Goal: Task Accomplishment & Management: Manage account settings

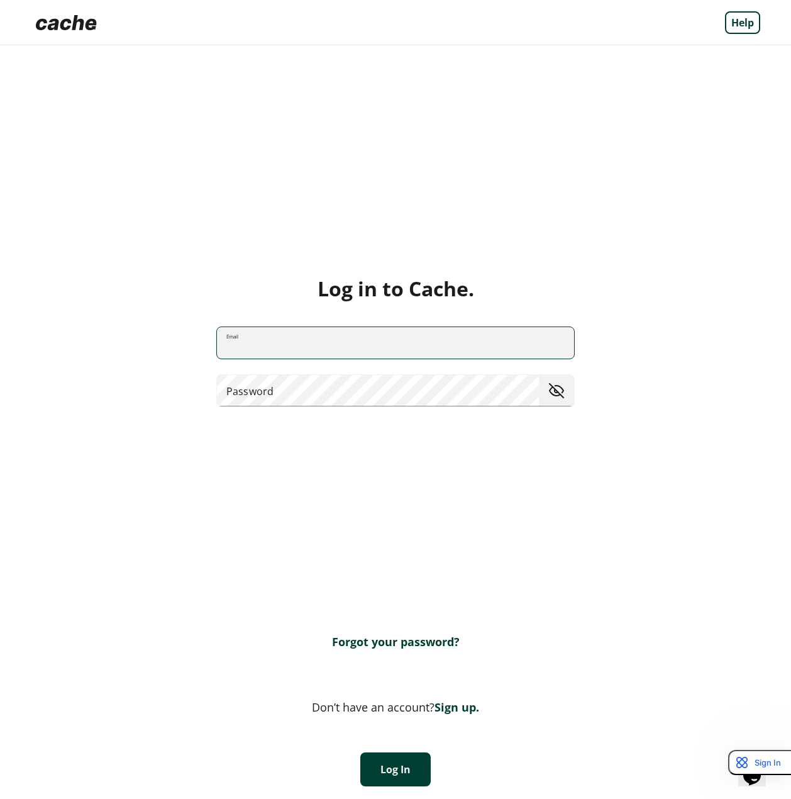
click at [385, 343] on input "Email" at bounding box center [395, 342] width 357 height 33
type input "**********"
click at [339, 406] on div "**********" at bounding box center [396, 374] width 730 height 96
click at [384, 771] on button "Log In" at bounding box center [395, 769] width 70 height 34
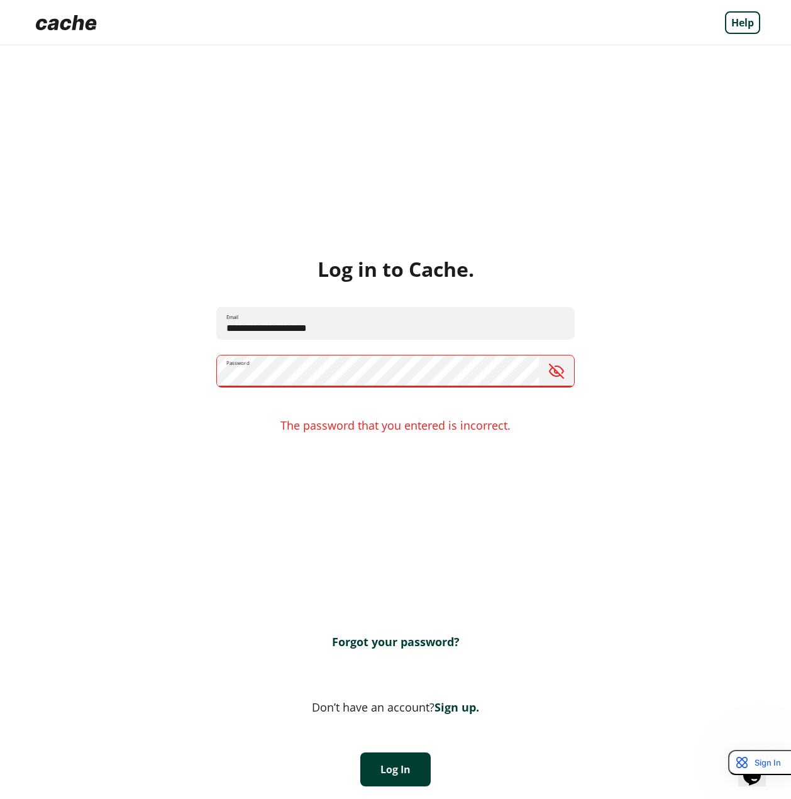
click at [214, 362] on div "**********" at bounding box center [396, 355] width 730 height 96
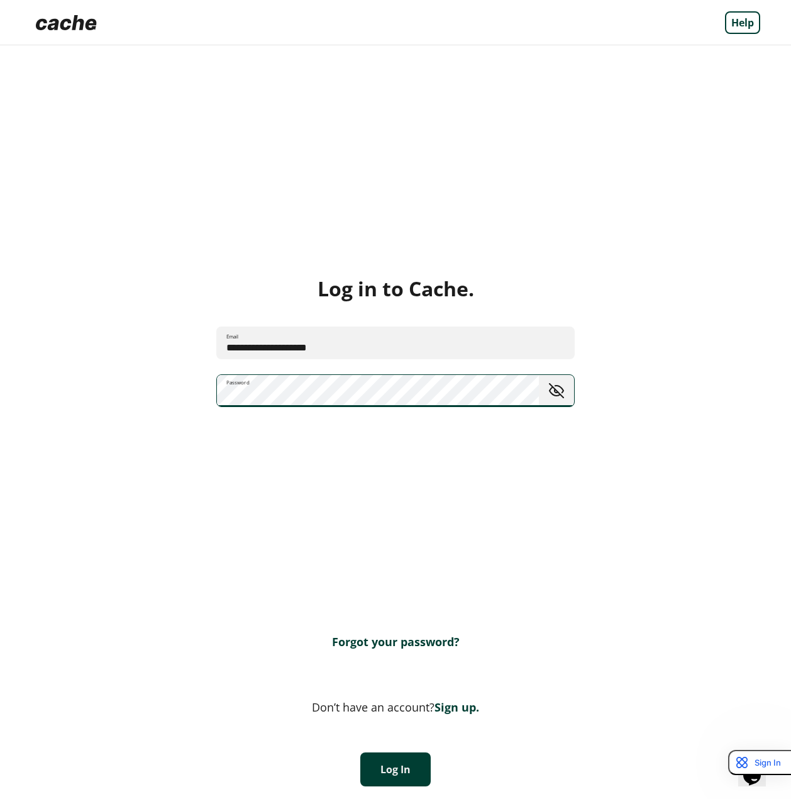
click at [403, 779] on button "Log In" at bounding box center [395, 769] width 70 height 34
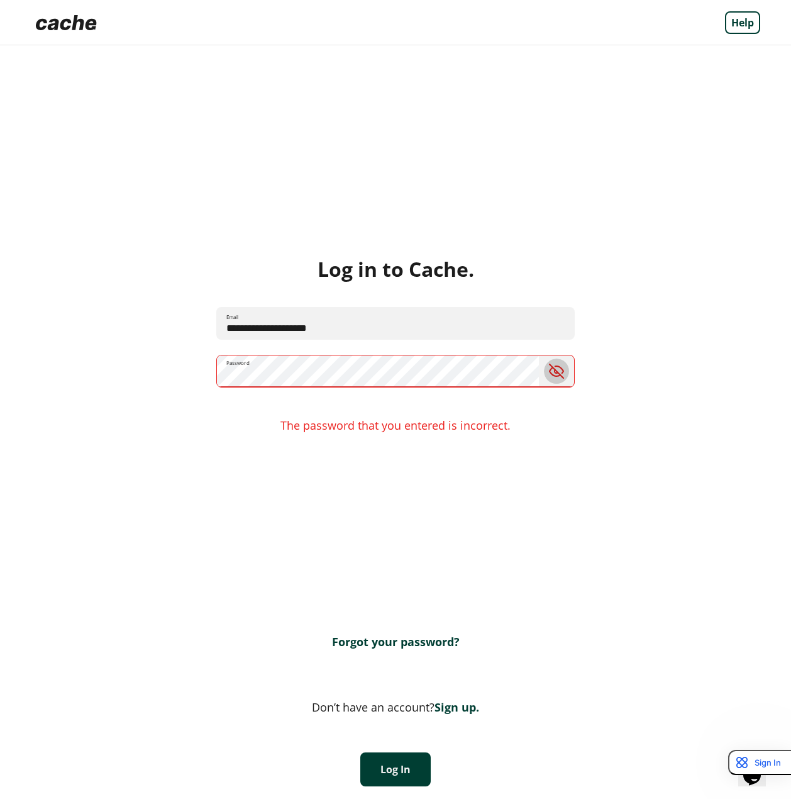
click at [558, 372] on span "toggle password visibility" at bounding box center [556, 371] width 25 height 25
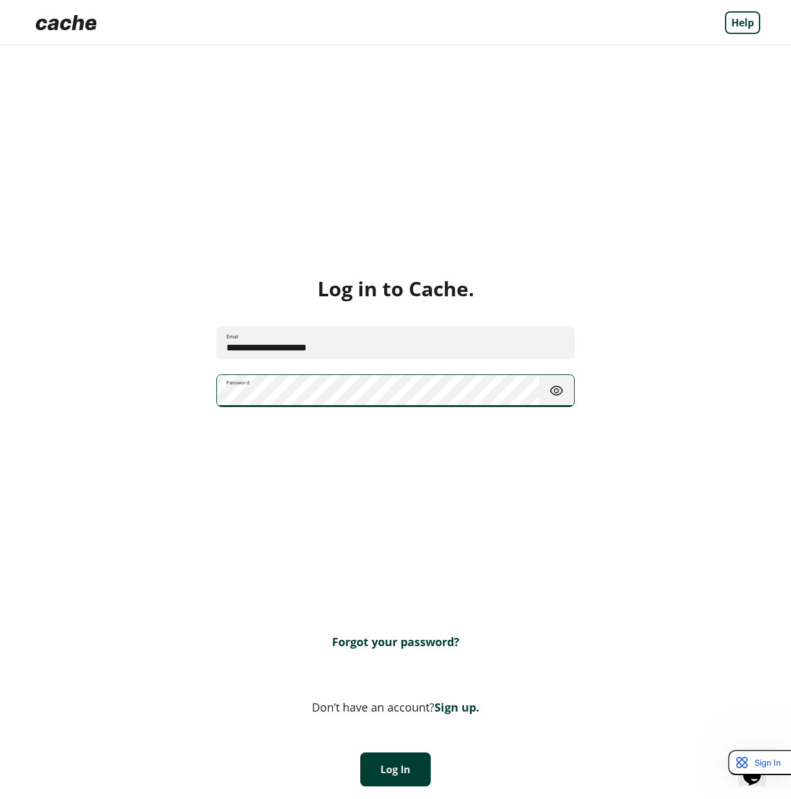
click at [384, 776] on button "Log In" at bounding box center [395, 769] width 70 height 34
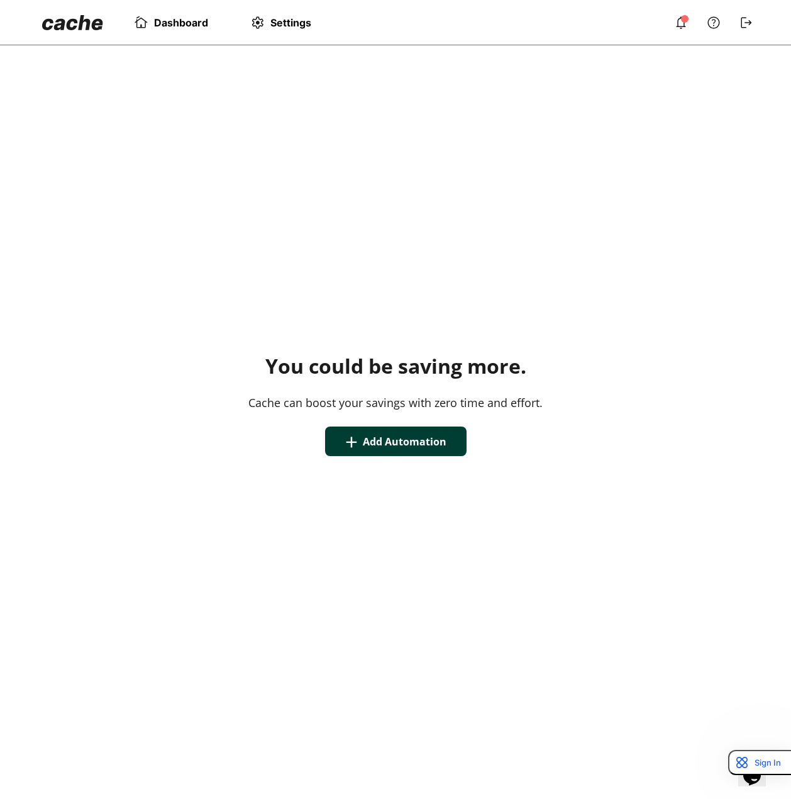
click at [416, 435] on button "+ Add Automation" at bounding box center [396, 441] width 142 height 30
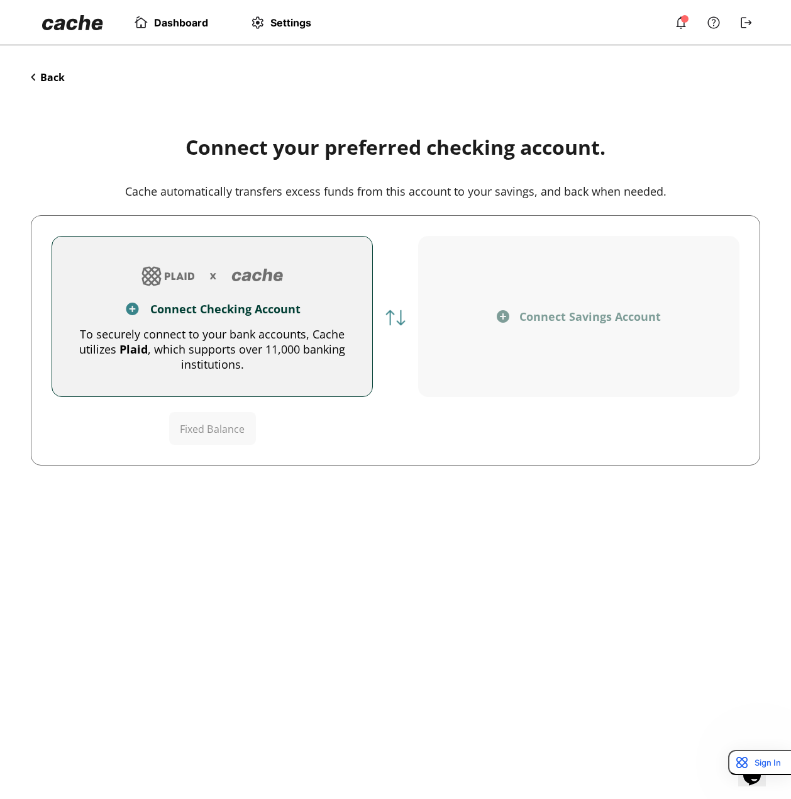
click at [212, 336] on div "To securely connect to your bank accounts, Cache utilizes Plaid , which support…" at bounding box center [212, 348] width 280 height 45
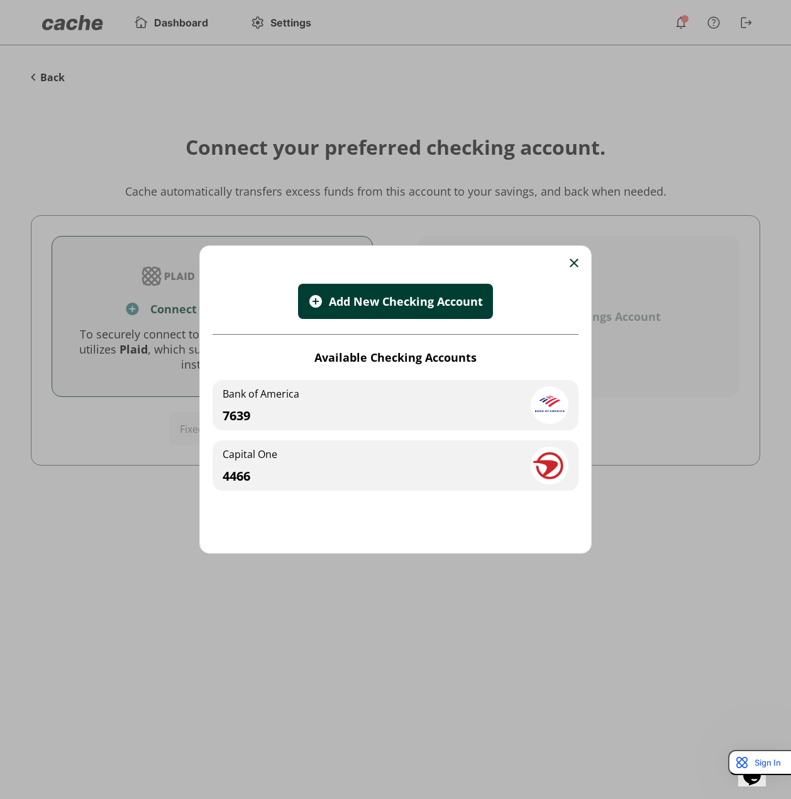
click at [322, 455] on div "Capital One 4466" at bounding box center [396, 465] width 366 height 50
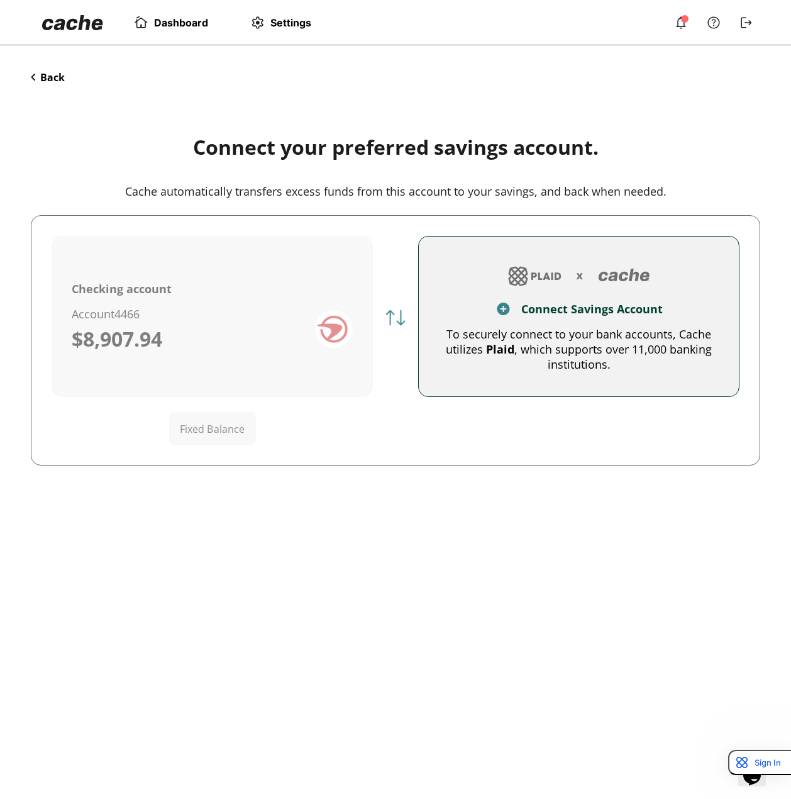
click at [537, 294] on button "Connect Savings Account To securely connect to your bank accounts, Cache utiliz…" at bounding box center [578, 316] width 321 height 161
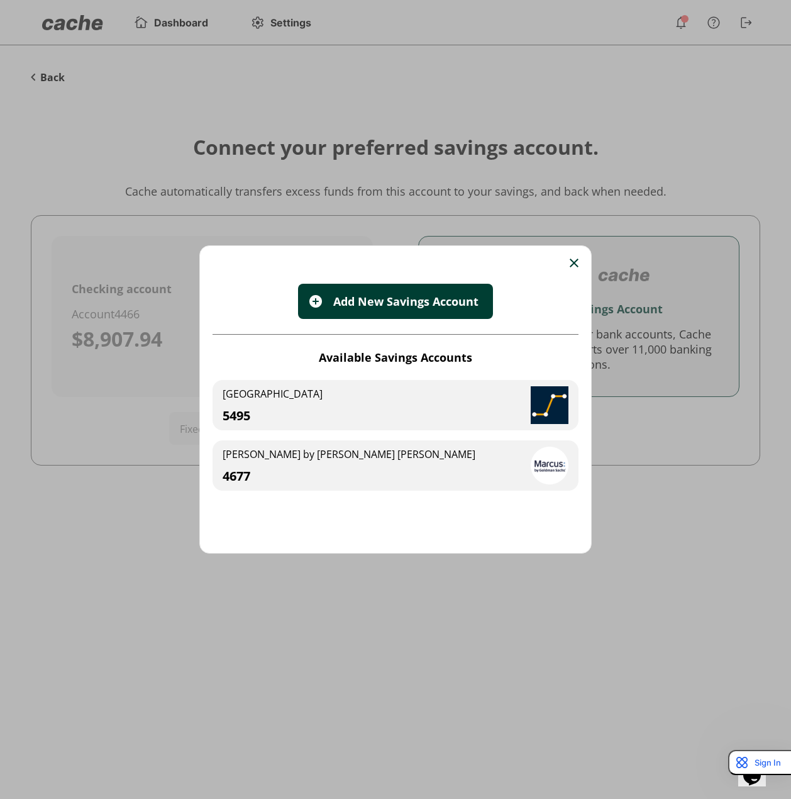
click at [378, 411] on div "[STREET_ADDRESS]" at bounding box center [396, 405] width 366 height 50
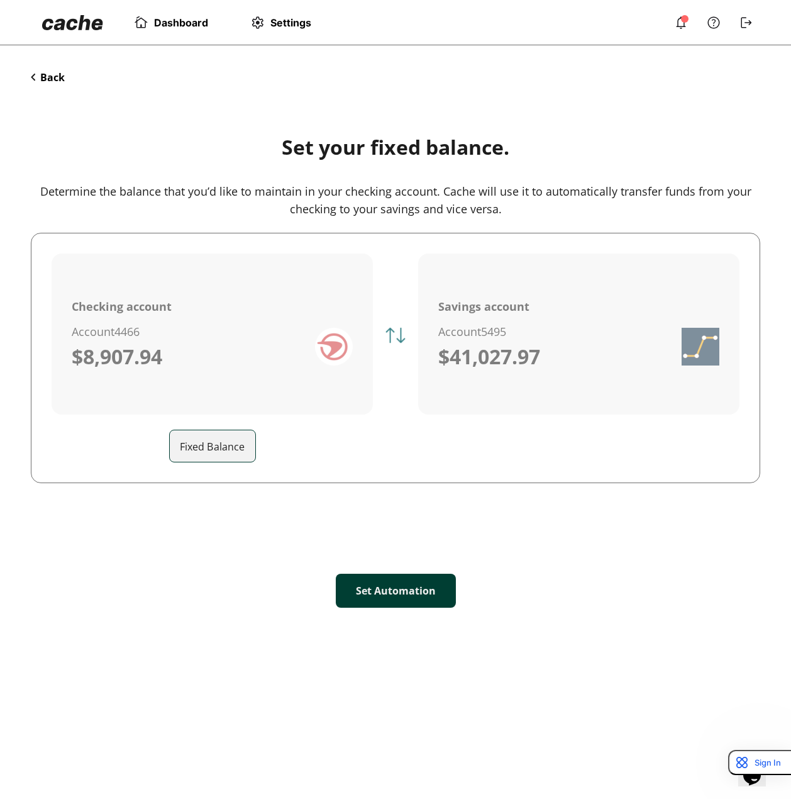
click at [207, 439] on div "Fixed Balance" at bounding box center [212, 446] width 87 height 33
type input "*****"
click at [136, 560] on div "Back Set your fixed balance. Determine the balance that you’d like to maintain …" at bounding box center [395, 345] width 755 height 600
click at [404, 586] on button "Set Automation" at bounding box center [396, 591] width 120 height 34
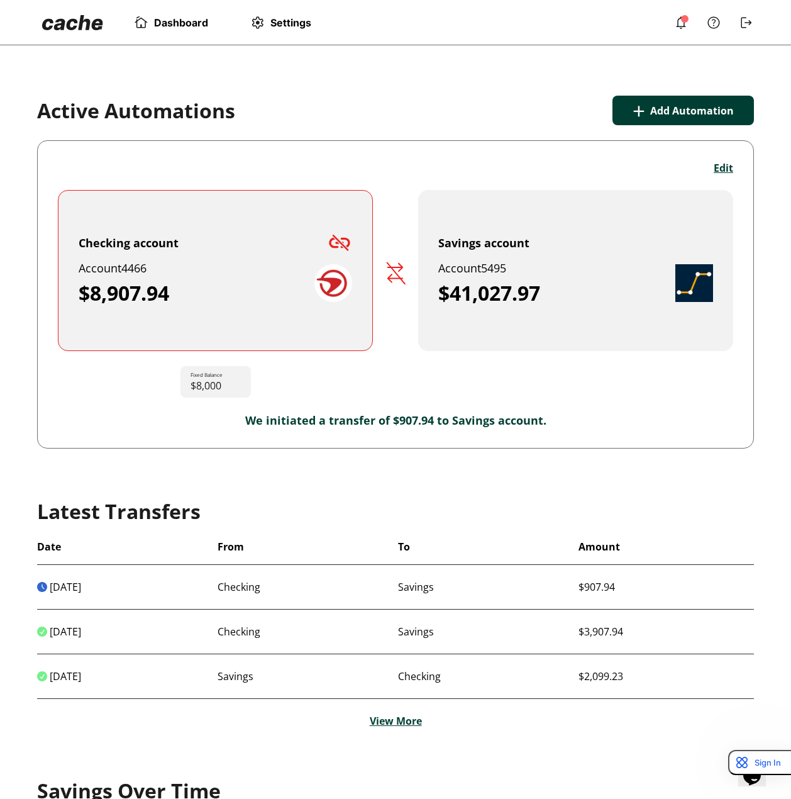
click at [345, 420] on p "We initiated a transfer of $907.94 to Savings account." at bounding box center [396, 420] width 676 height 15
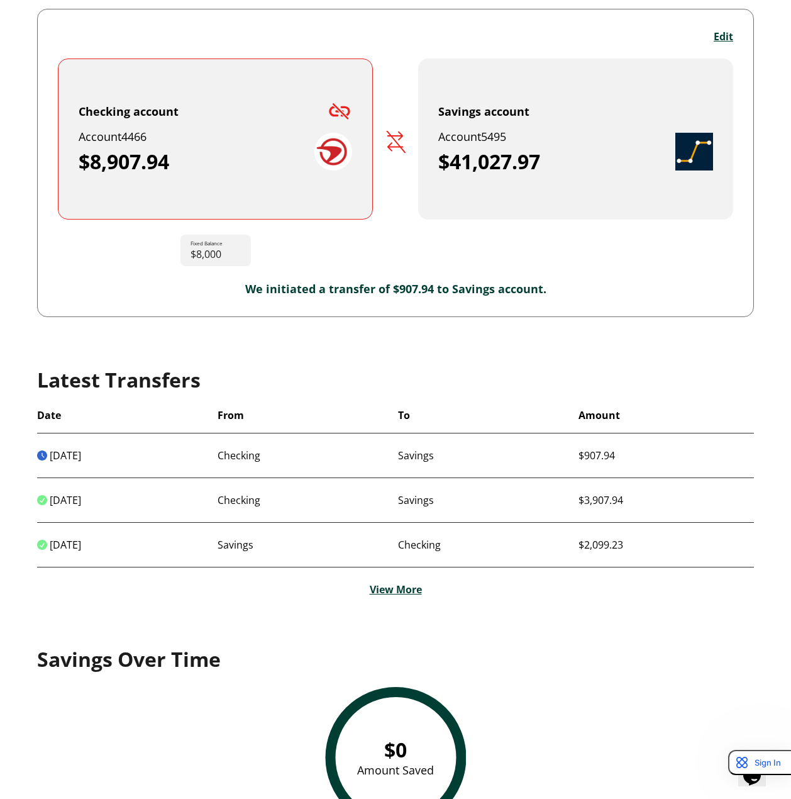
scroll to position [133, 0]
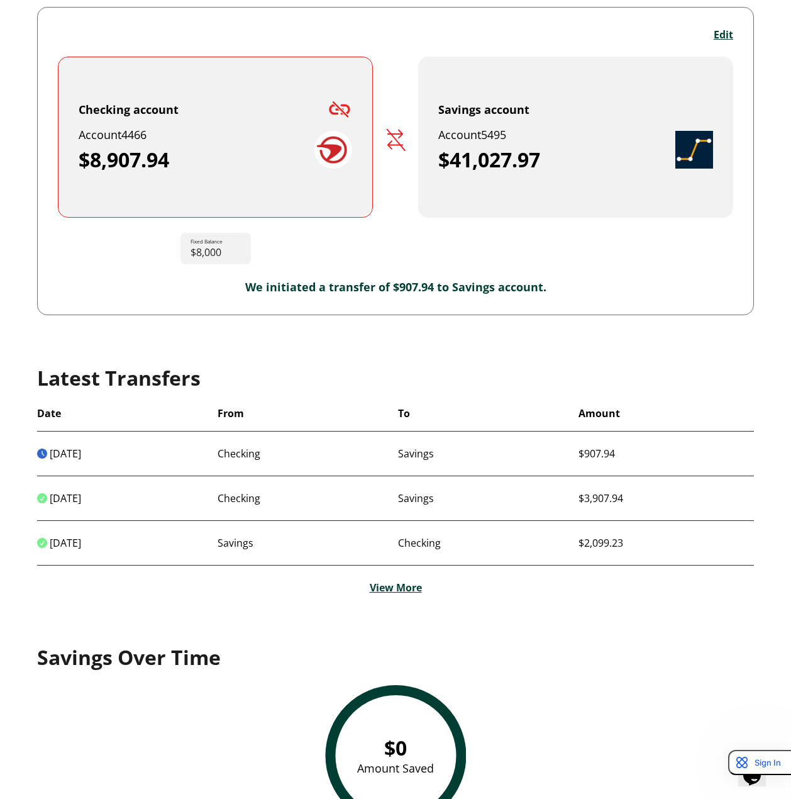
click at [335, 110] on img at bounding box center [339, 109] width 25 height 25
click at [345, 108] on img at bounding box center [339, 109] width 25 height 25
click at [340, 109] on img at bounding box center [339, 109] width 25 height 25
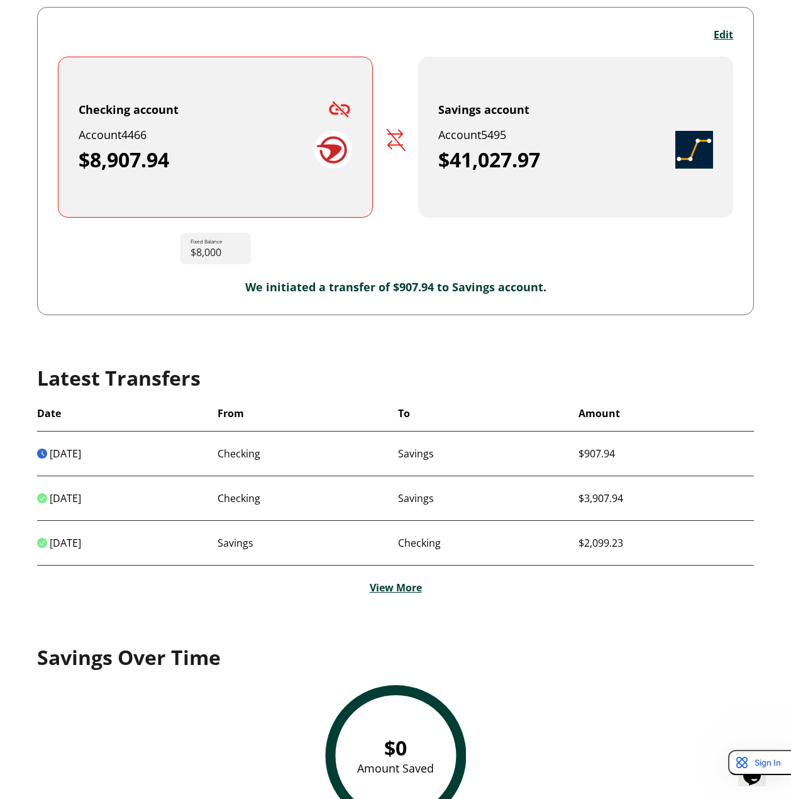
click at [340, 109] on img at bounding box center [339, 109] width 25 height 25
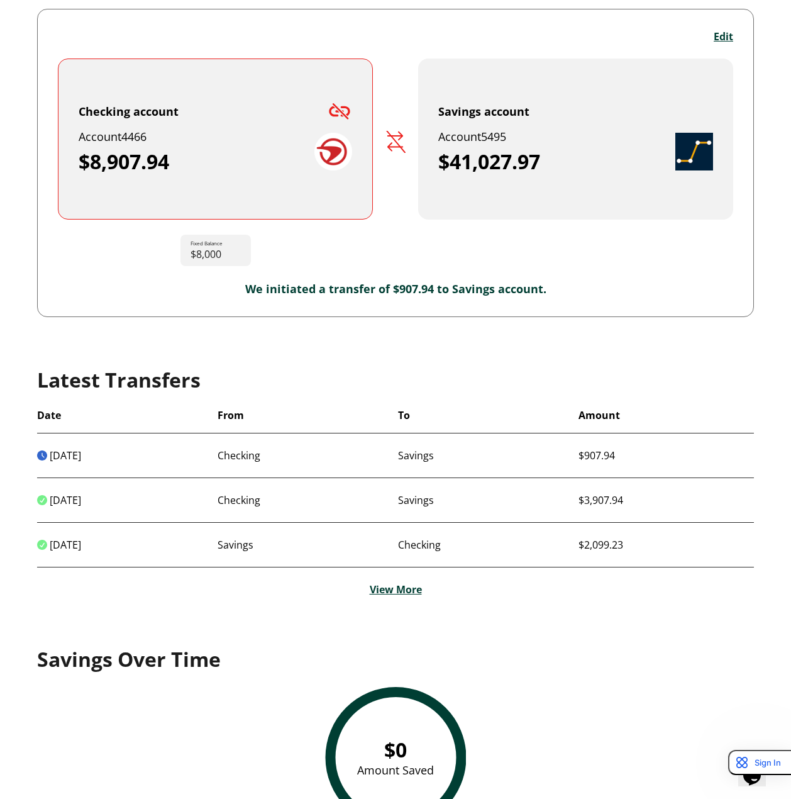
scroll to position [186, 0]
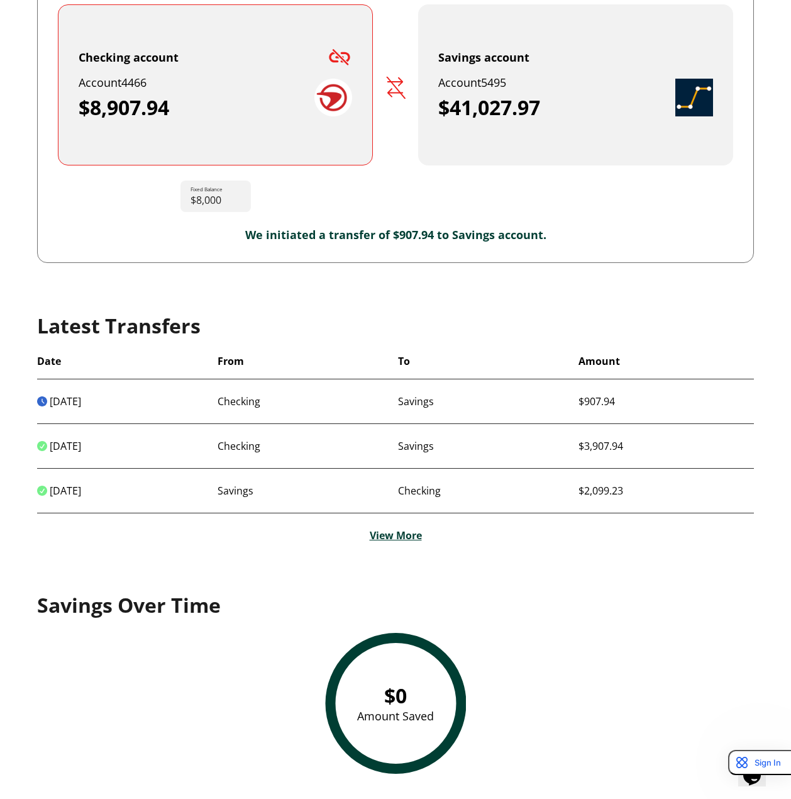
click at [403, 538] on link "View More" at bounding box center [396, 535] width 52 height 14
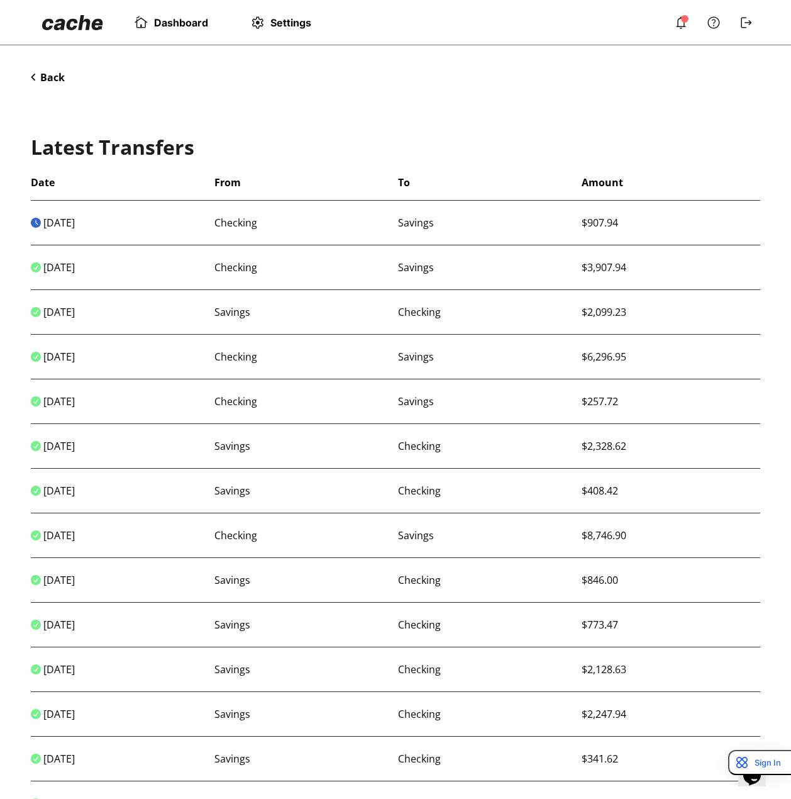
click at [65, 76] on div "Back" at bounding box center [396, 77] width 730 height 14
click at [51, 77] on button "Back" at bounding box center [48, 77] width 34 height 14
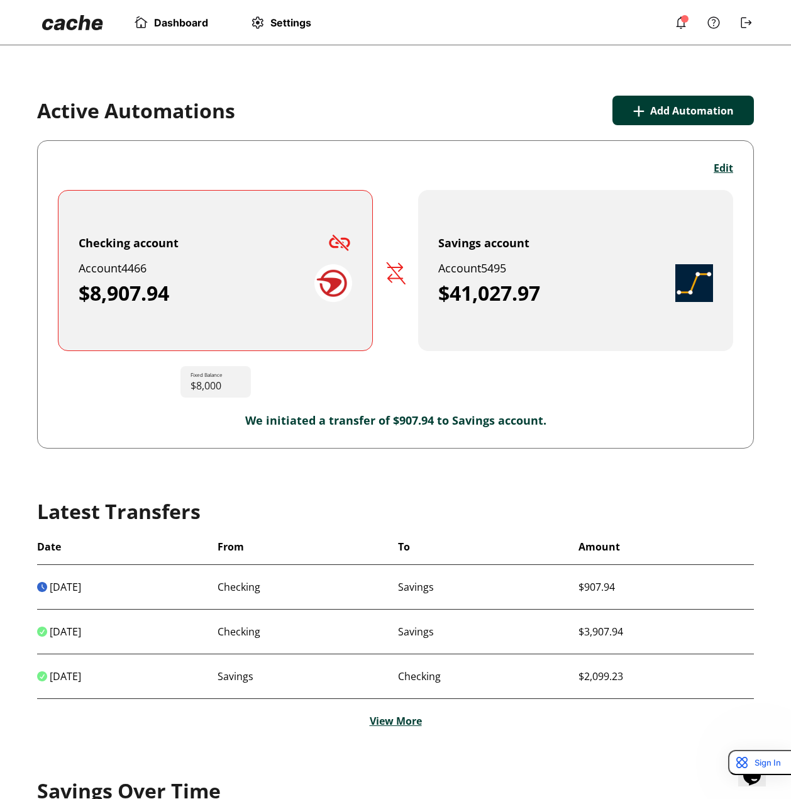
click at [335, 285] on img at bounding box center [333, 283] width 38 height 38
click at [281, 288] on div "$8,907.94" at bounding box center [197, 293] width 236 height 25
click at [718, 168] on button "Edit" at bounding box center [723, 168] width 19 height 14
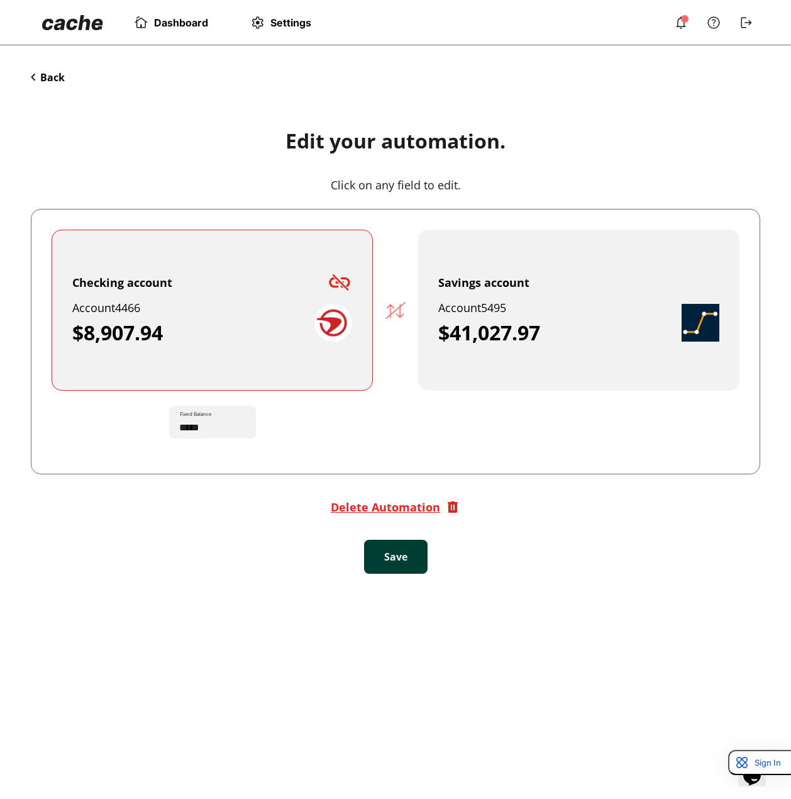
click at [392, 503] on div "Delete Automation" at bounding box center [385, 506] width 109 height 15
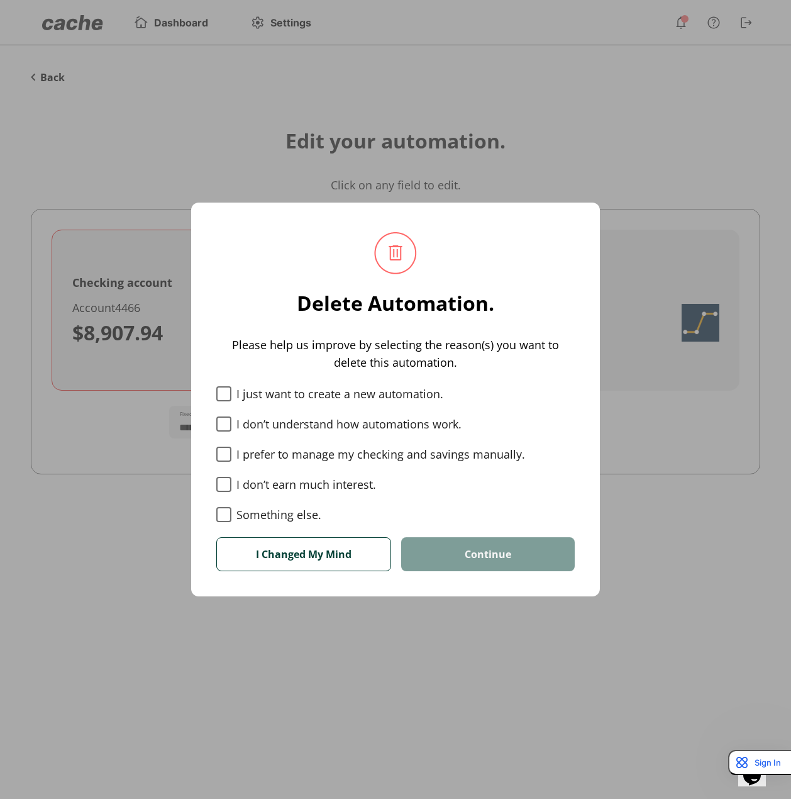
click at [282, 561] on button "I Changed My Mind" at bounding box center [303, 554] width 175 height 34
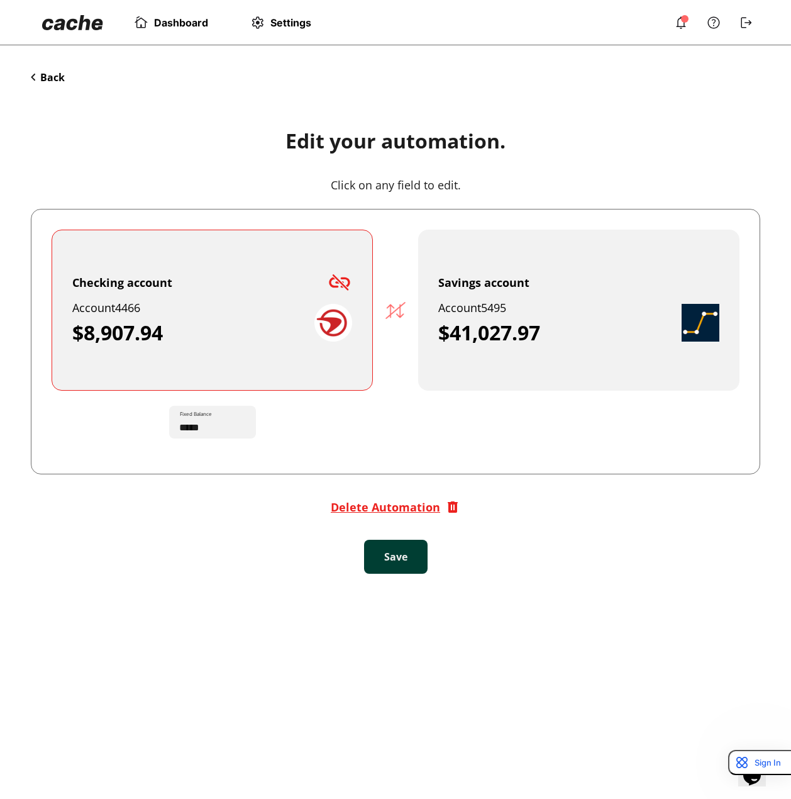
click at [155, 344] on div "$8,907.94" at bounding box center [193, 332] width 242 height 25
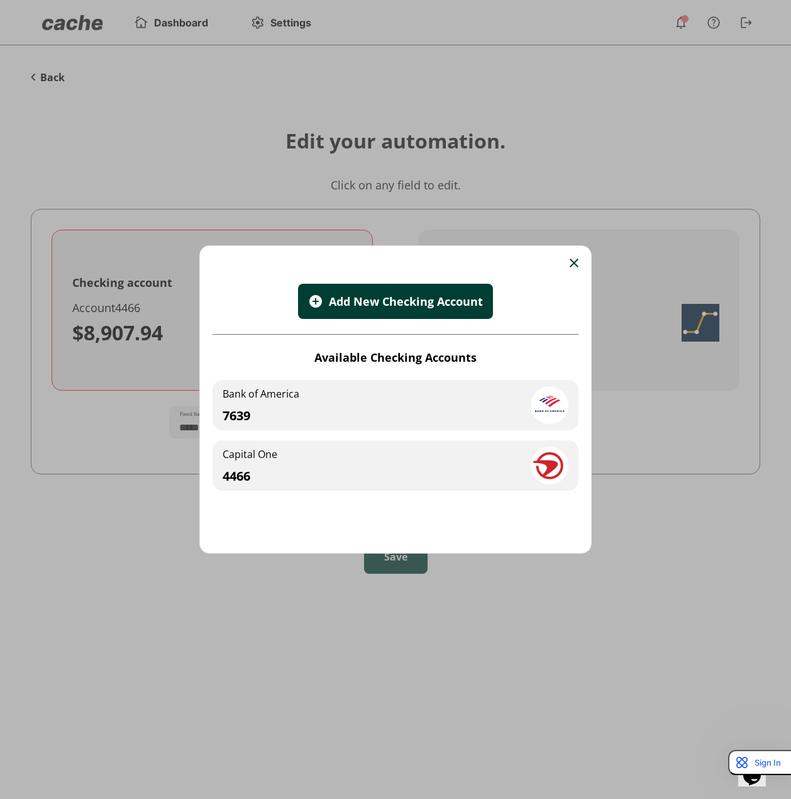
click at [569, 262] on div "Add New Checking Account" at bounding box center [396, 289] width 366 height 60
click at [579, 262] on div "Add New Checking Account Available Checking Accounts Bank of America 7639 Capit…" at bounding box center [395, 399] width 392 height 308
click at [575, 262] on img at bounding box center [574, 263] width 9 height 9
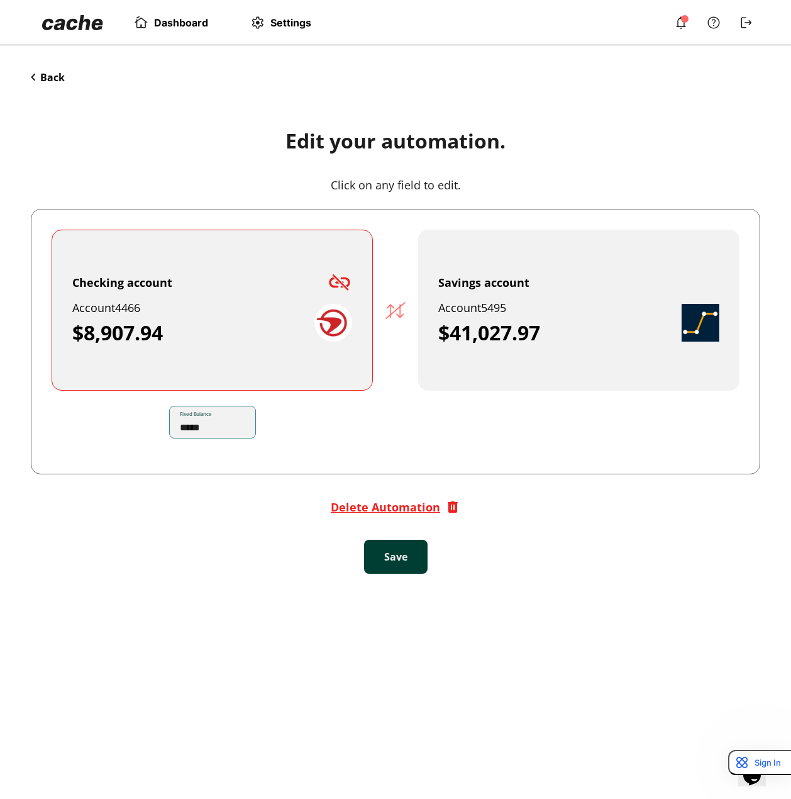
click at [220, 428] on input "*****" at bounding box center [217, 421] width 75 height 35
type input "*"
click at [58, 79] on button "Back" at bounding box center [48, 77] width 34 height 14
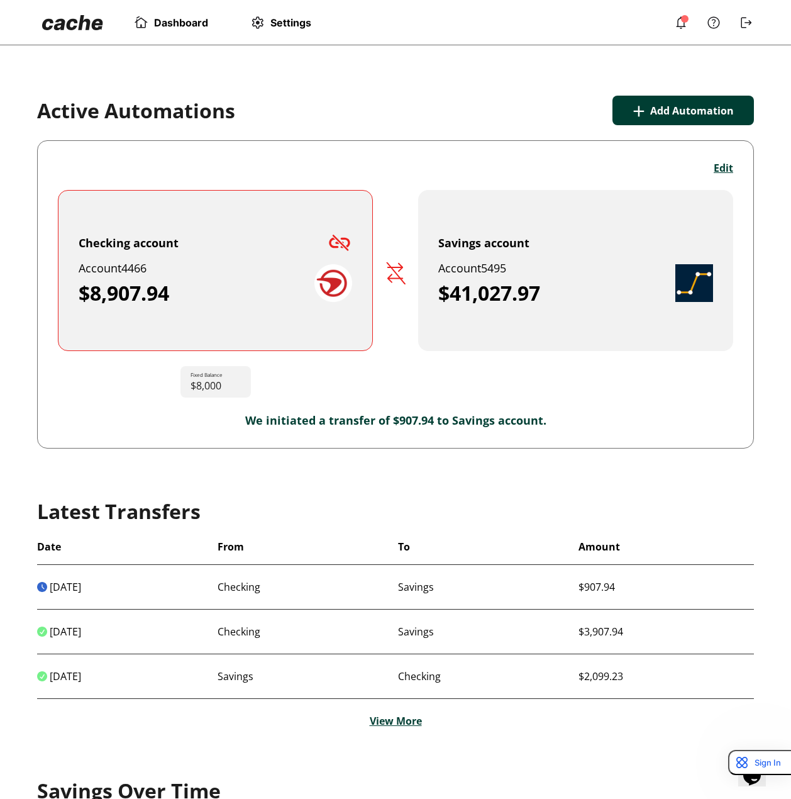
click at [191, 27] on span "Dashboard" at bounding box center [181, 22] width 54 height 13
click at [191, 25] on span "Dashboard" at bounding box center [181, 22] width 54 height 13
click at [682, 29] on img at bounding box center [681, 22] width 15 height 15
